Goal: Transaction & Acquisition: Register for event/course

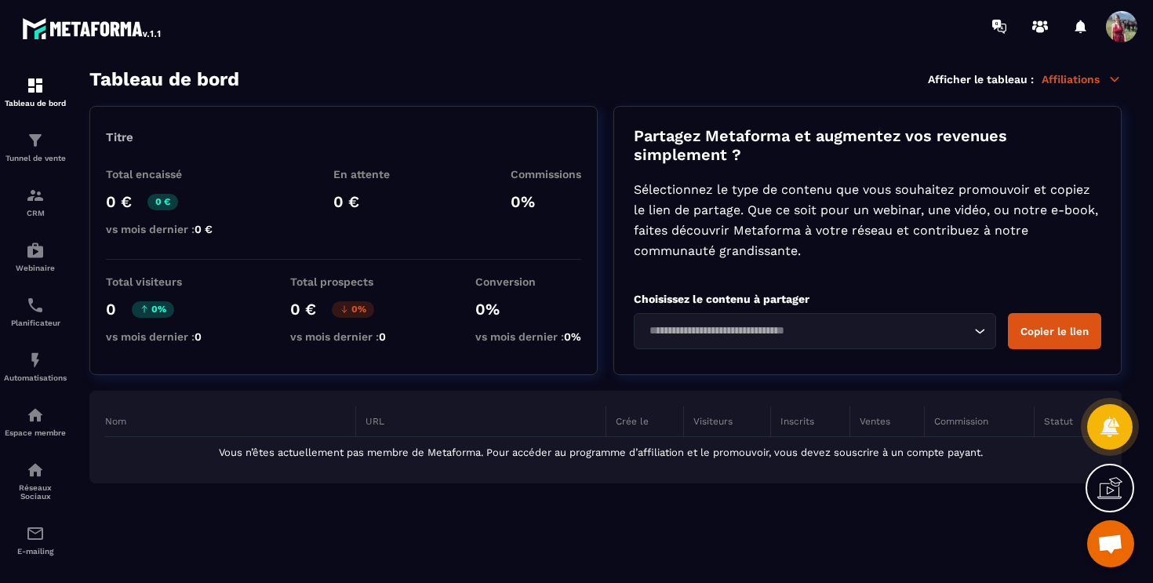
scroll to position [805, 0]
click at [795, 337] on input "Search for option" at bounding box center [807, 330] width 326 height 17
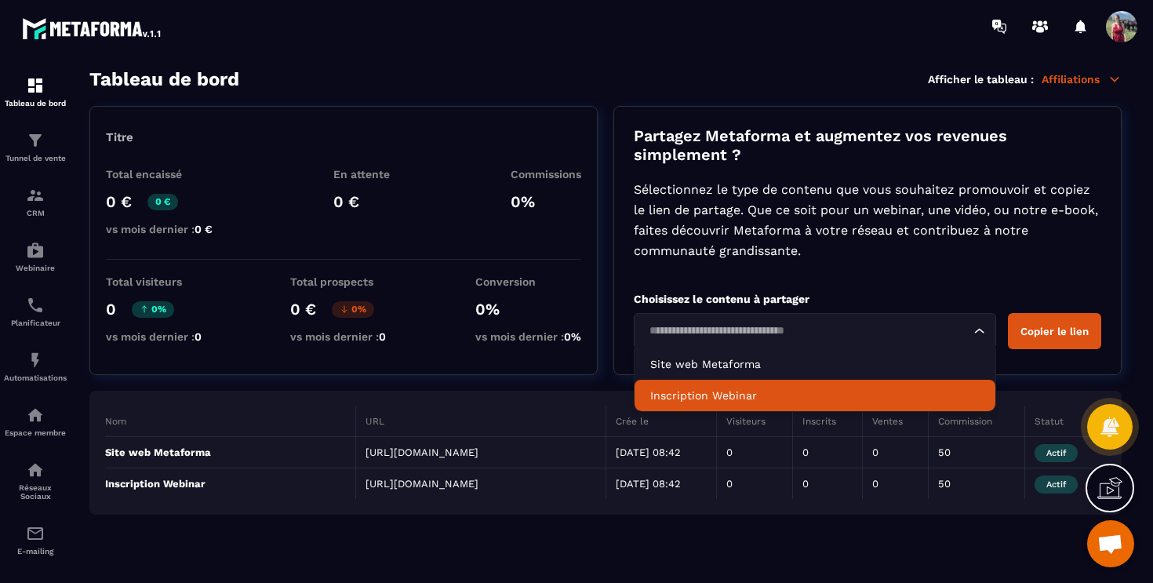
click at [783, 401] on p "Inscription Webinar" at bounding box center [815, 396] width 330 height 16
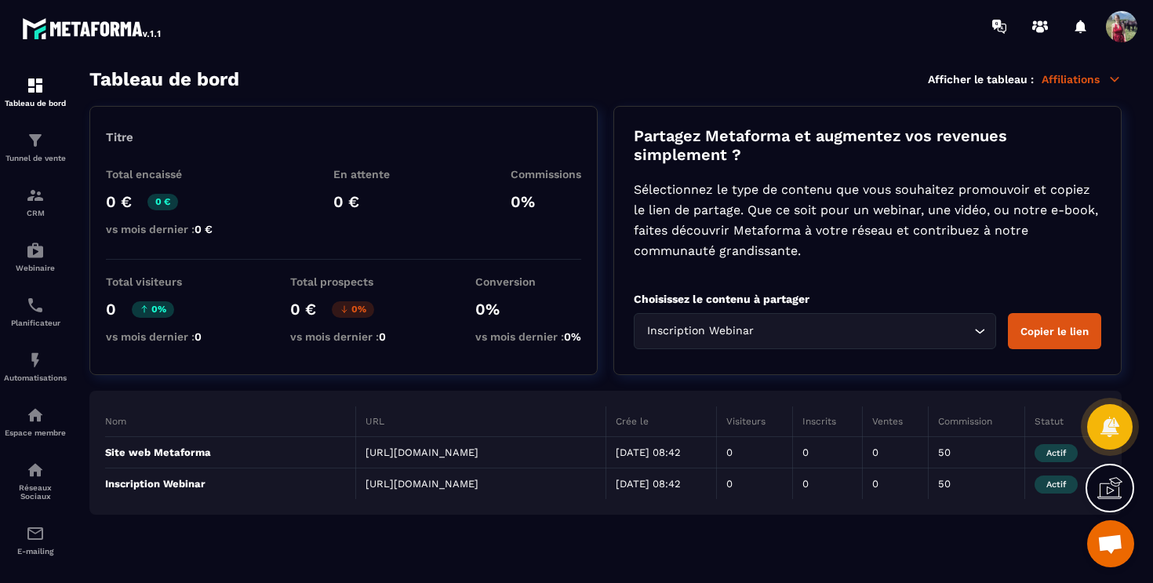
click at [1069, 334] on button "Copier le lien" at bounding box center [1054, 331] width 93 height 36
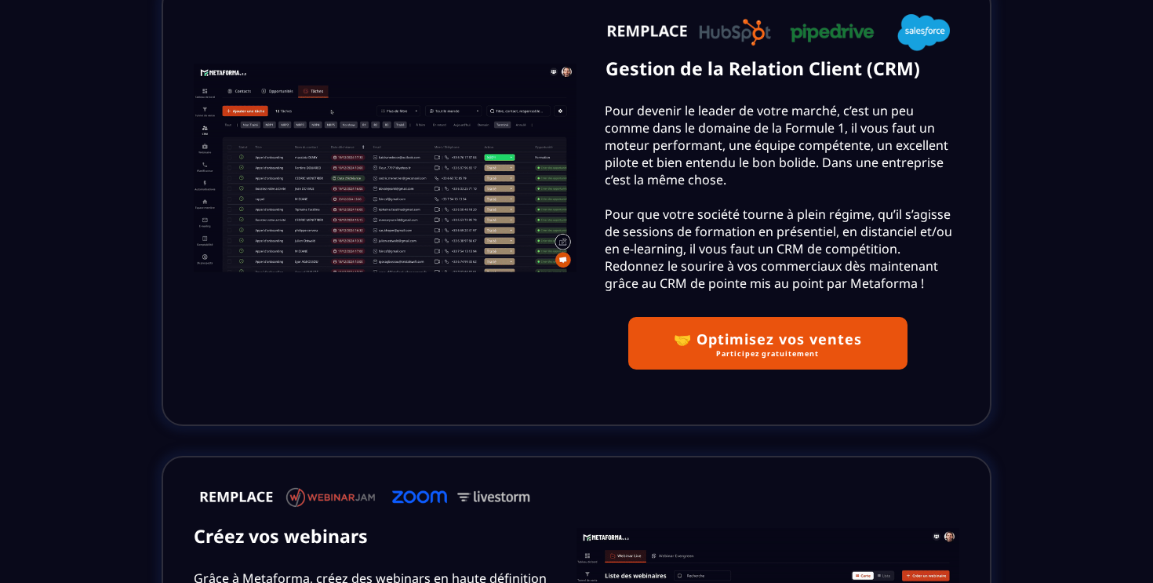
scroll to position [2868, 0]
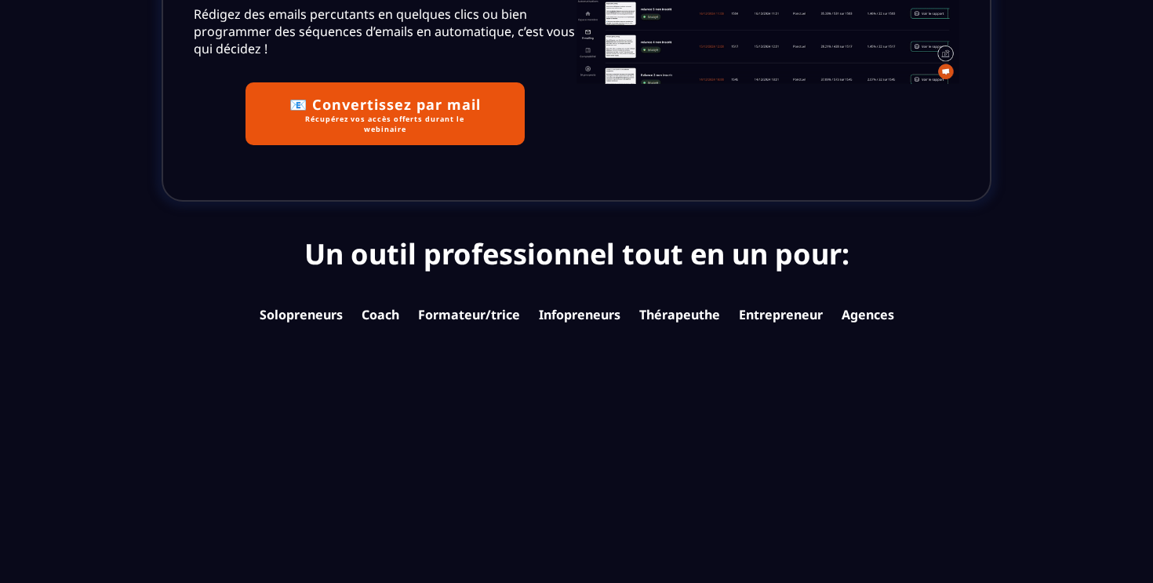
scroll to position [5312, 0]
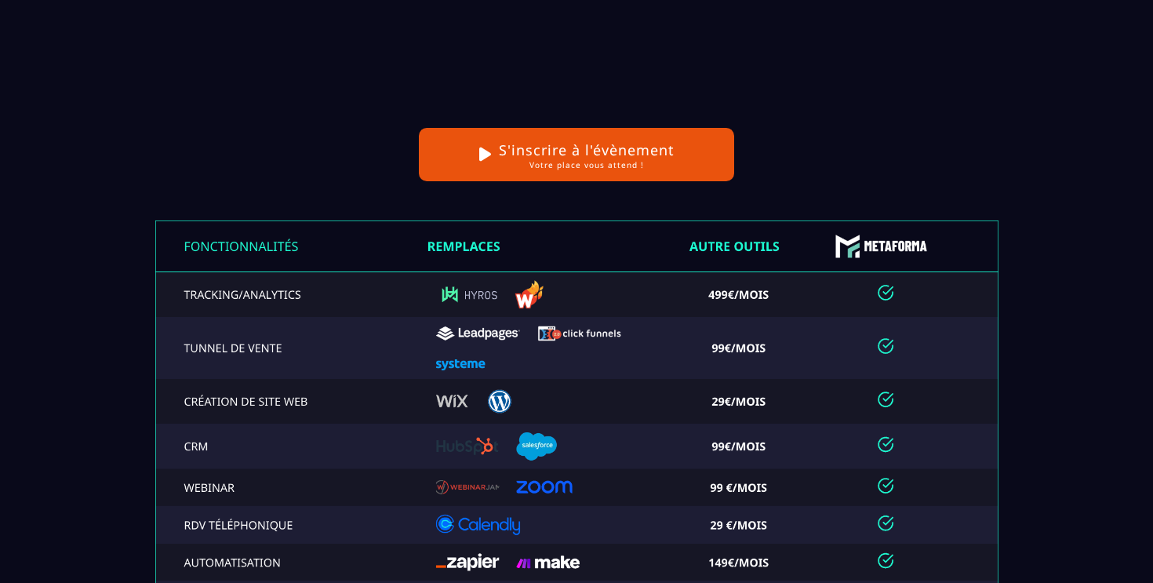
scroll to position [6052, 0]
